Goal: Task Accomplishment & Management: Use online tool/utility

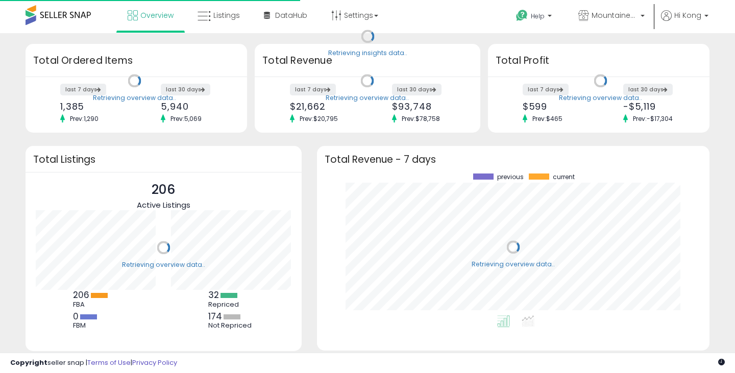
scroll to position [142, 372]
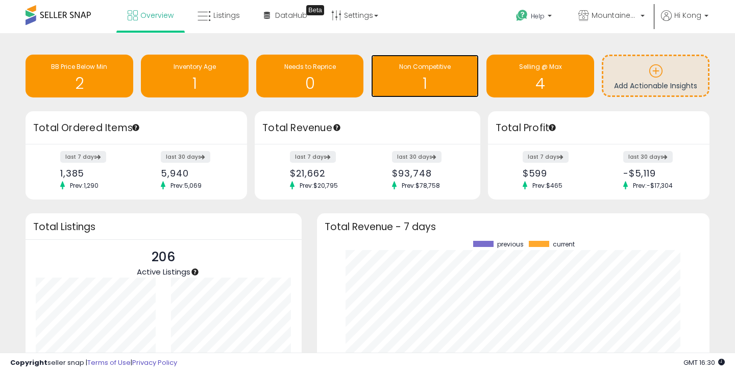
click at [425, 70] on span "Non Competitive" at bounding box center [425, 66] width 52 height 9
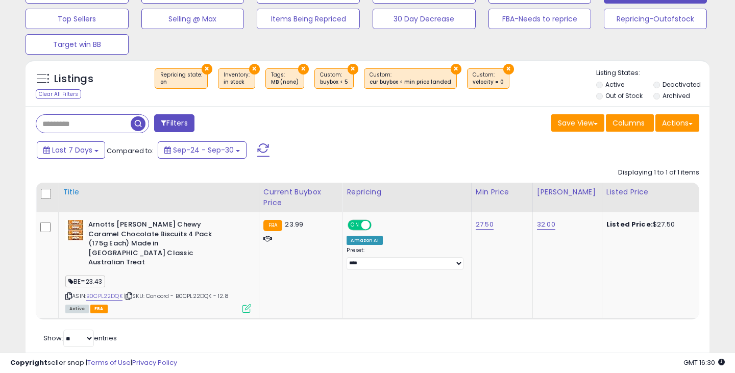
scroll to position [18, 0]
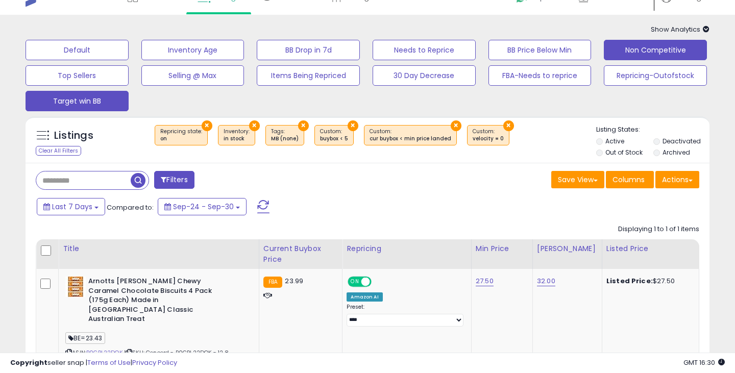
click at [80, 104] on button "Target win BB" at bounding box center [77, 101] width 103 height 20
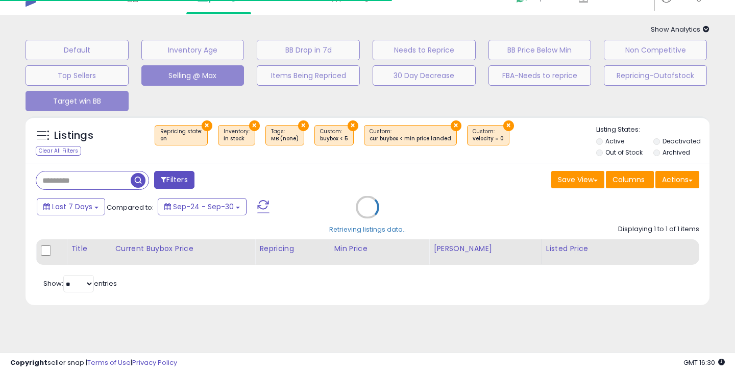
select select "**"
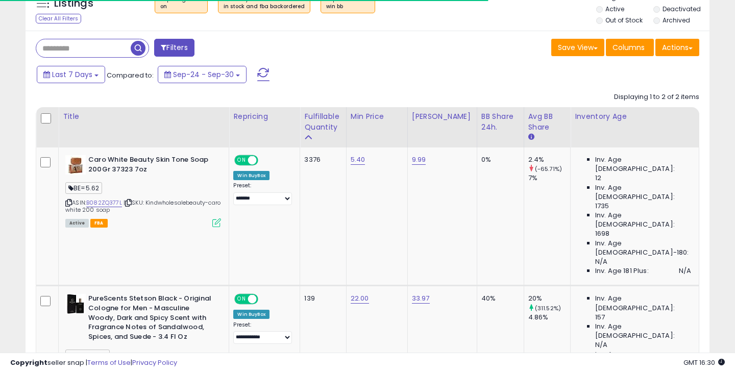
scroll to position [190, 0]
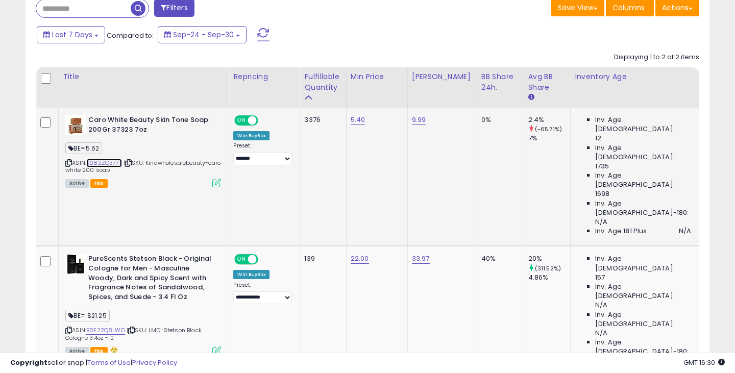
click at [106, 162] on link "B082ZQ377L" at bounding box center [104, 163] width 36 height 9
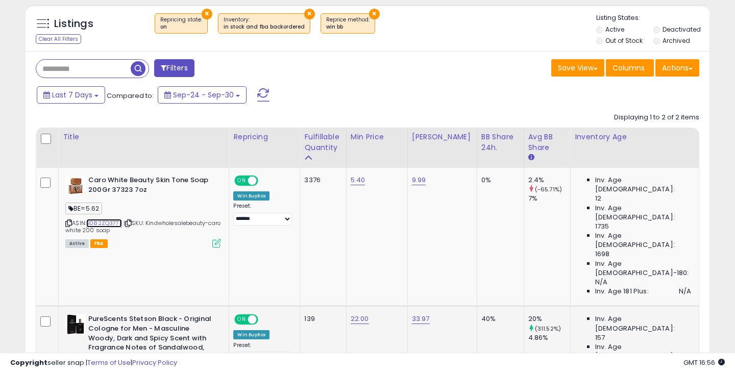
scroll to position [206, 0]
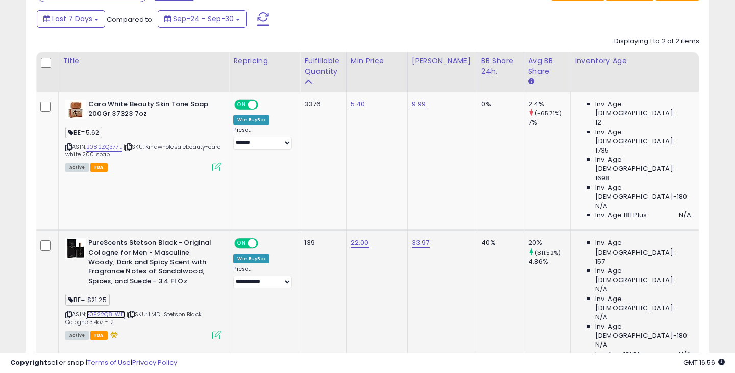
click at [104, 310] on link "B0F22Q8LWD" at bounding box center [105, 314] width 39 height 9
